Goal: Task Accomplishment & Management: Manage account settings

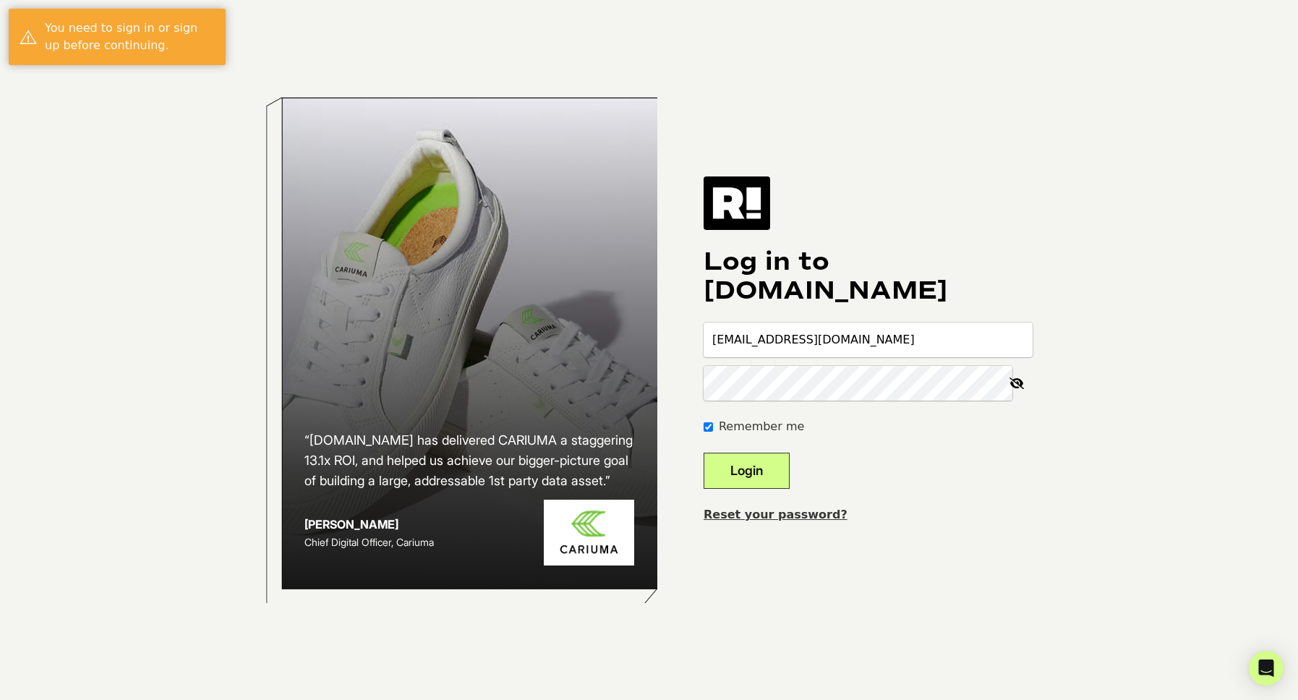
type input "[EMAIL_ADDRESS][DOMAIN_NAME]"
click at [790, 477] on button "Login" at bounding box center [747, 471] width 86 height 36
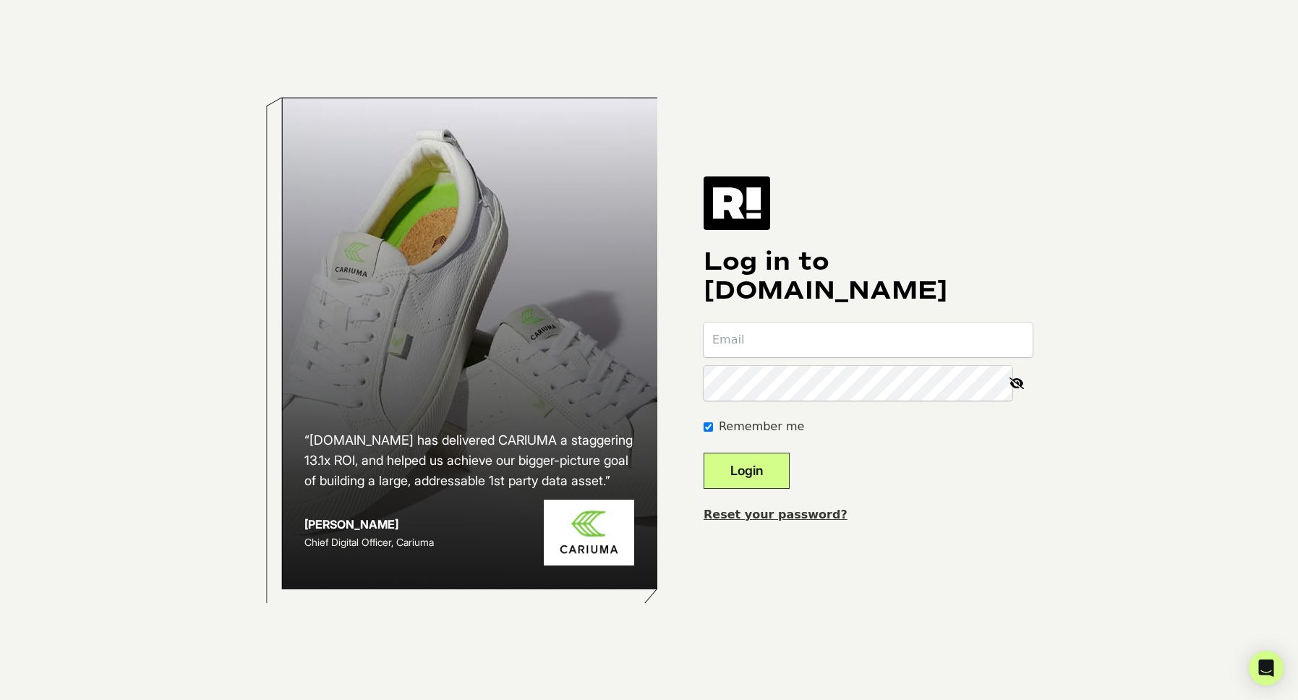
click at [789, 518] on link "Reset your password?" at bounding box center [776, 515] width 144 height 14
click at [762, 334] on input "email" at bounding box center [868, 340] width 329 height 35
type input "[EMAIL_ADDRESS][DOMAIN_NAME]"
click at [761, 469] on button "Login" at bounding box center [747, 471] width 86 height 36
